Goal: Task Accomplishment & Management: Manage account settings

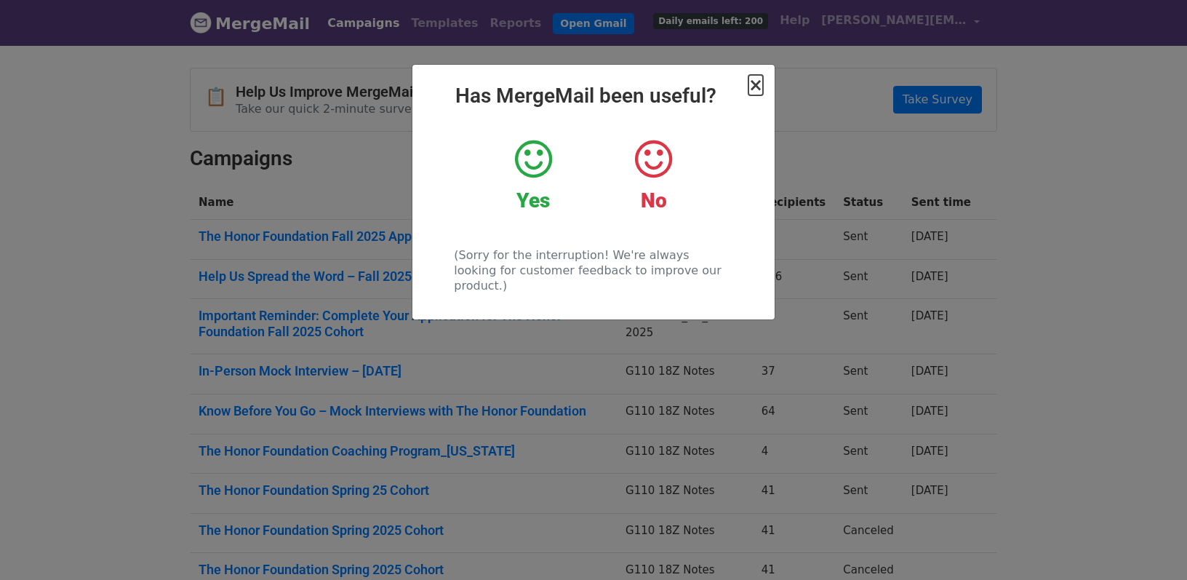
click at [756, 85] on span "×" at bounding box center [755, 85] width 15 height 20
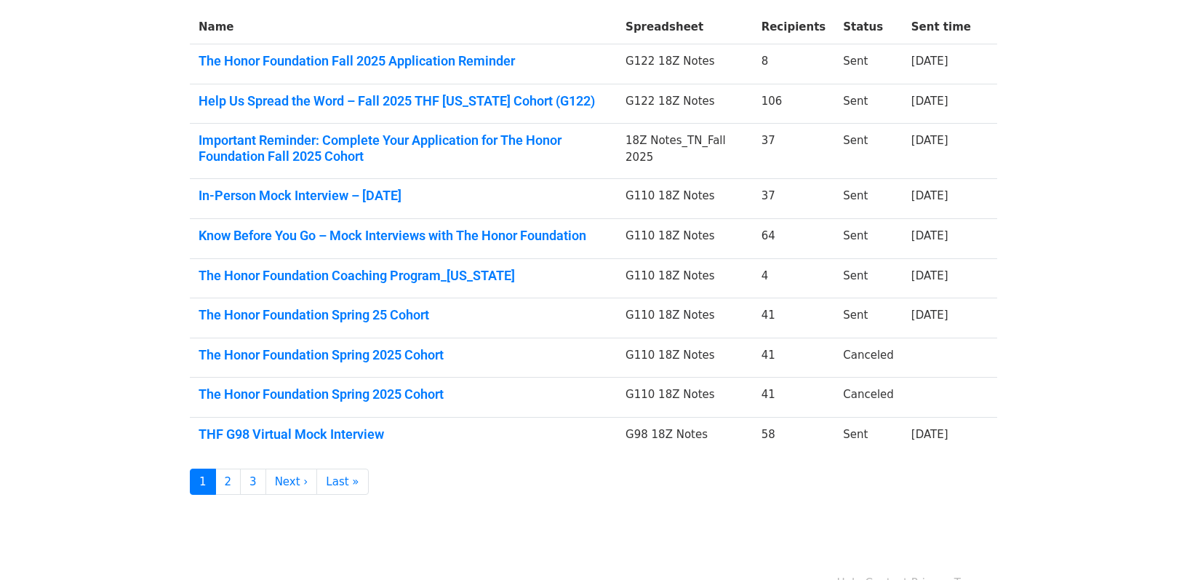
scroll to position [178, 0]
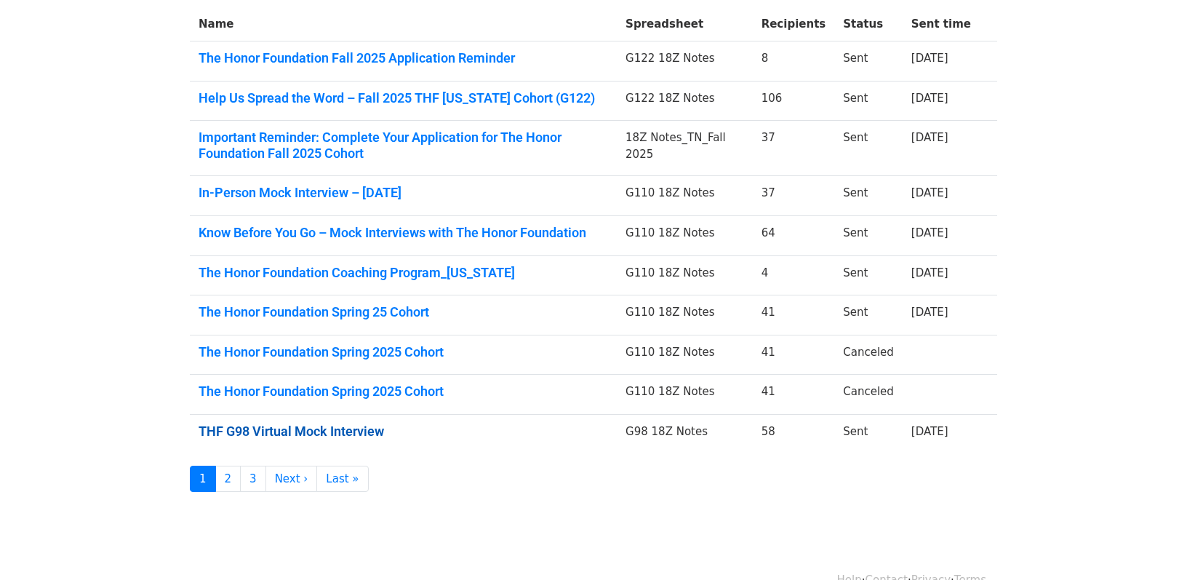
click at [377, 430] on link "THF G98 Virtual Mock Interview" at bounding box center [403, 431] width 409 height 16
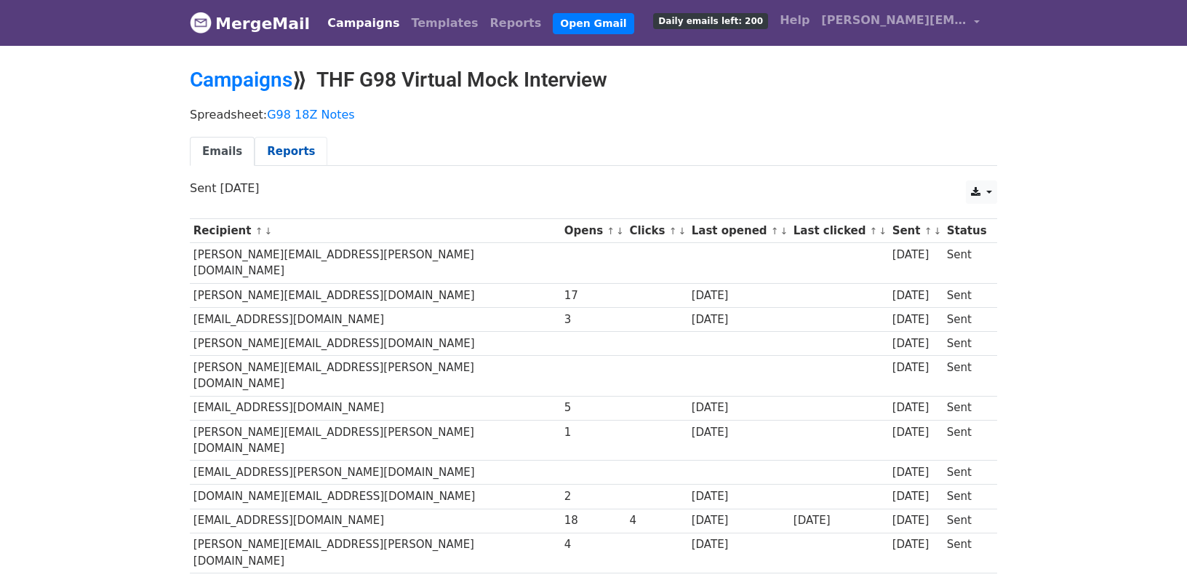
click at [296, 150] on link "Reports" at bounding box center [291, 152] width 73 height 30
click at [420, 24] on link "Templates" at bounding box center [444, 23] width 79 height 29
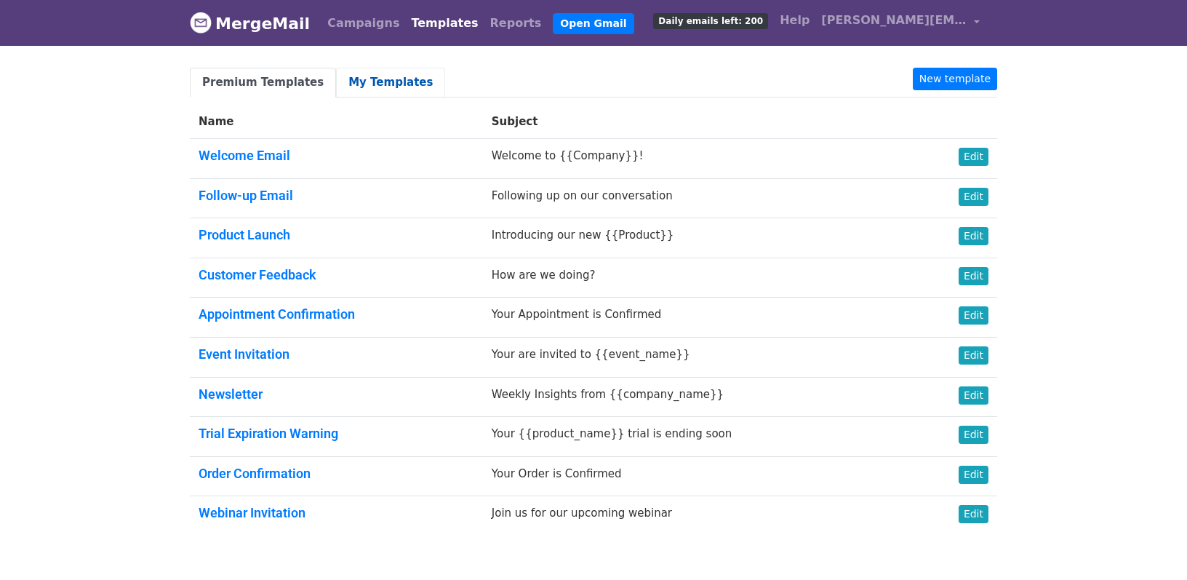
click at [372, 85] on link "My Templates" at bounding box center [390, 83] width 109 height 30
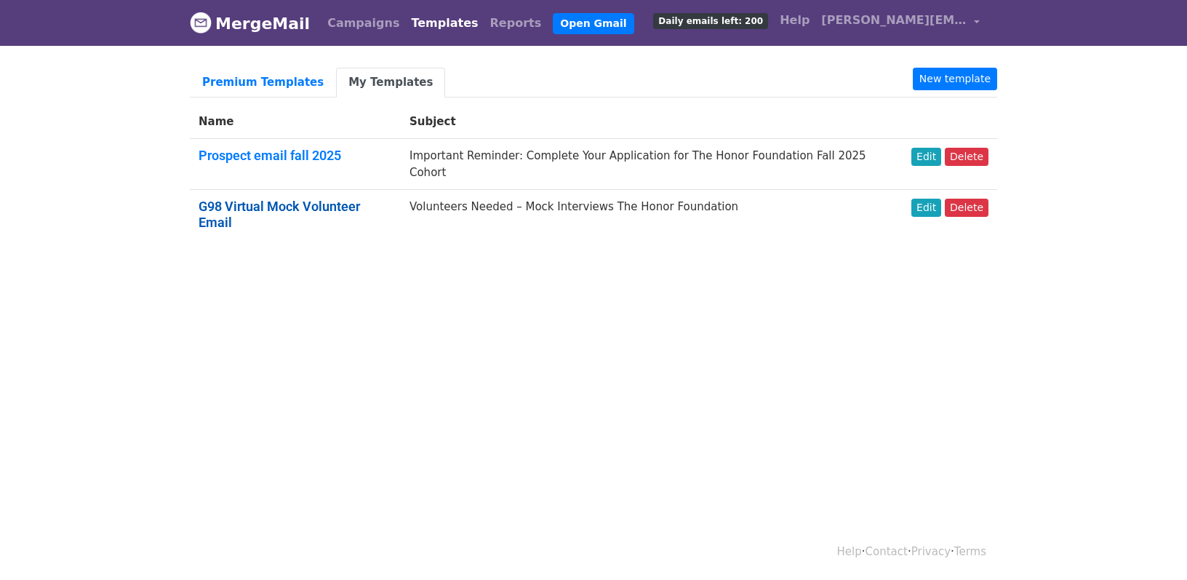
click at [360, 199] on link "G98 Virtual Mock Volunteer Email" at bounding box center [279, 214] width 161 height 31
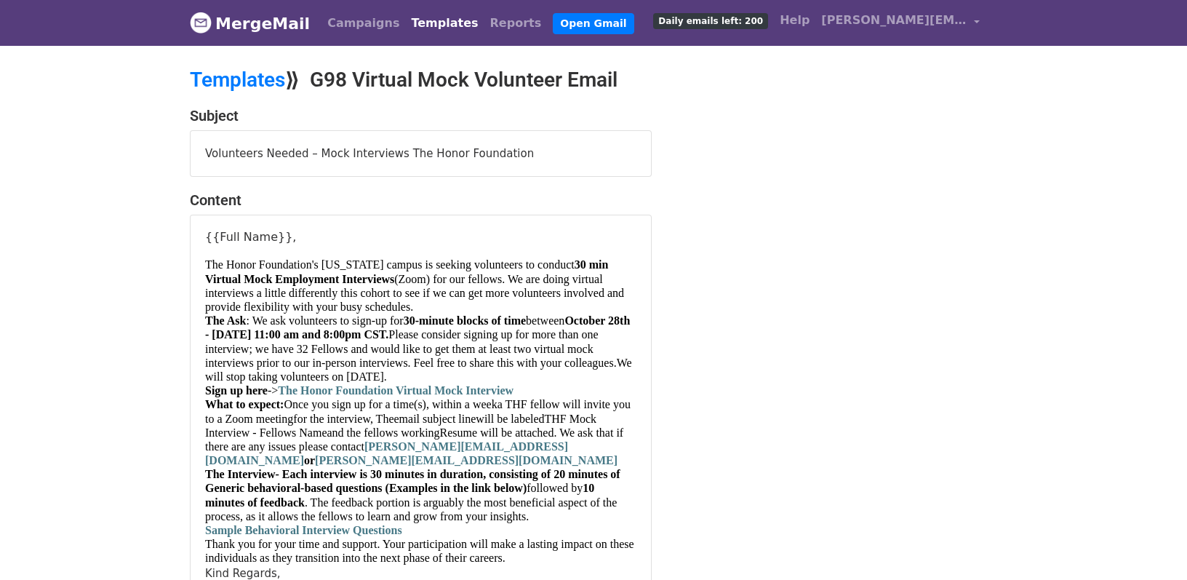
click at [481, 396] on span "The Honor Foundation Virtual Mock Interview" at bounding box center [396, 390] width 236 height 12
